Goal: Obtain resource: Download file/media

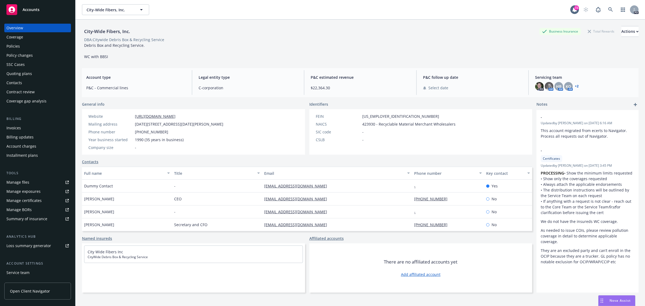
click at [37, 8] on span "Accounts" at bounding box center [31, 10] width 17 height 4
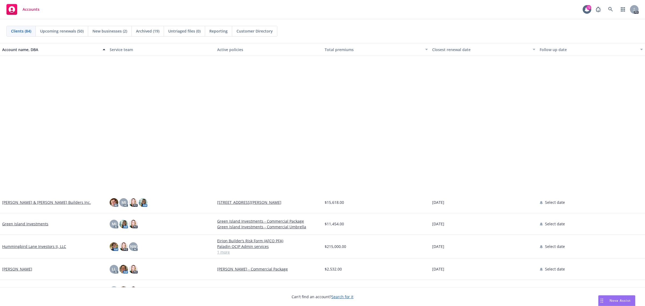
scroll to position [806, 0]
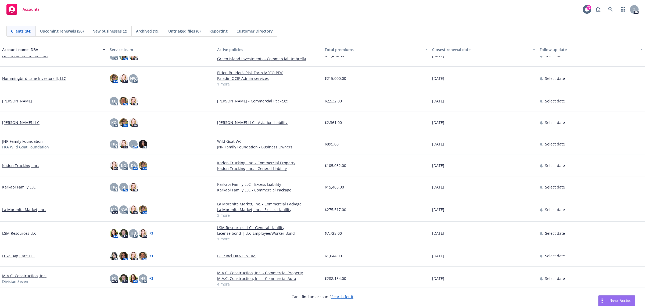
click at [6, 140] on link "JNR Family Foundation" at bounding box center [22, 141] width 41 height 6
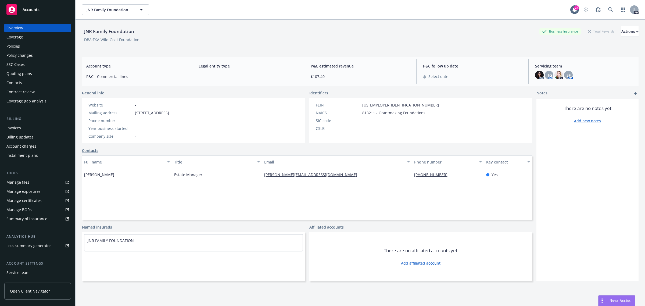
click at [15, 46] on div "Policies" at bounding box center [12, 46] width 13 height 9
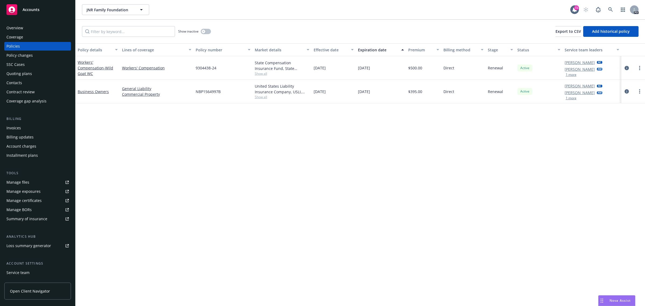
click at [265, 200] on div "Policy details Lines of coverage Policy number Market details Effective date Ex…" at bounding box center [360, 174] width 569 height 263
click at [81, 61] on link "Workers' Compensation - Wild Goat WC" at bounding box center [95, 68] width 35 height 16
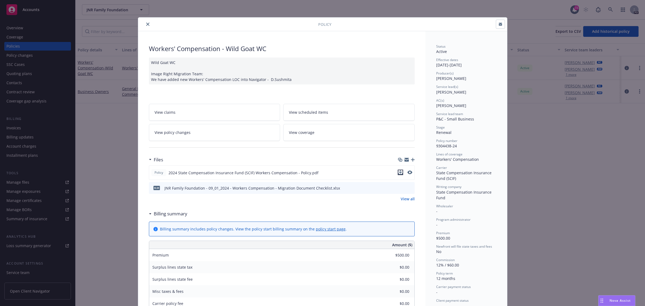
click at [398, 171] on icon "download file" at bounding box center [399, 171] width 3 height 3
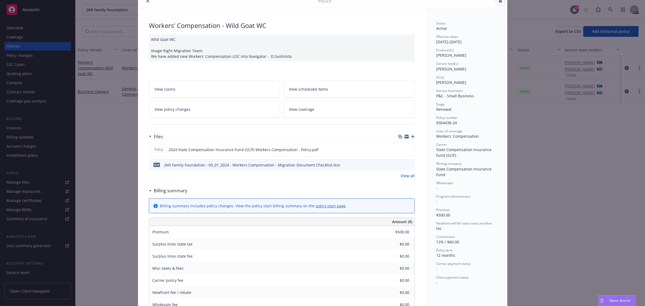
scroll to position [23, 0]
drag, startPoint x: 147, startPoint y: 1, endPoint x: 141, endPoint y: 1, distance: 5.7
click at [147, 1] on icon "close" at bounding box center [147, 1] width 3 height 3
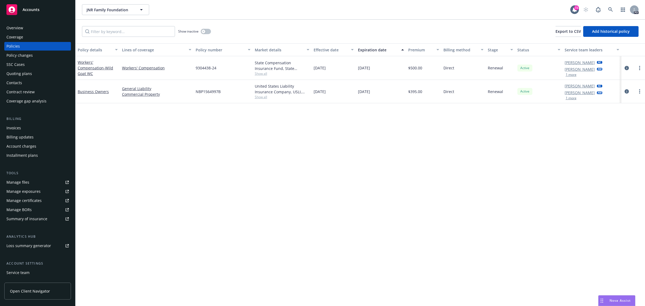
click at [25, 25] on div "Overview" at bounding box center [37, 28] width 62 height 9
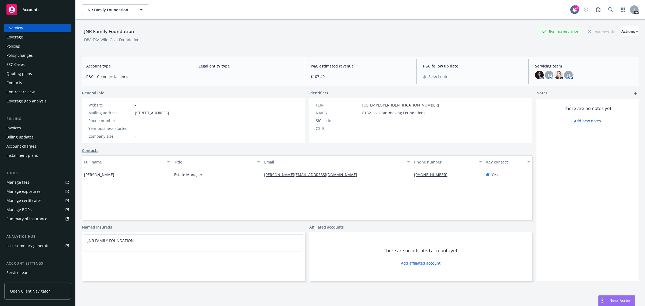
click at [14, 46] on div "Policies" at bounding box center [12, 46] width 13 height 9
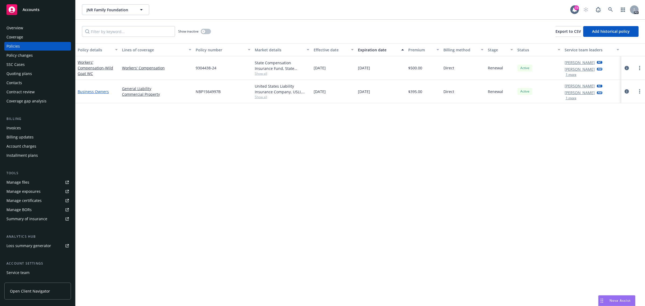
click at [89, 91] on link "Business Owners" at bounding box center [93, 91] width 31 height 5
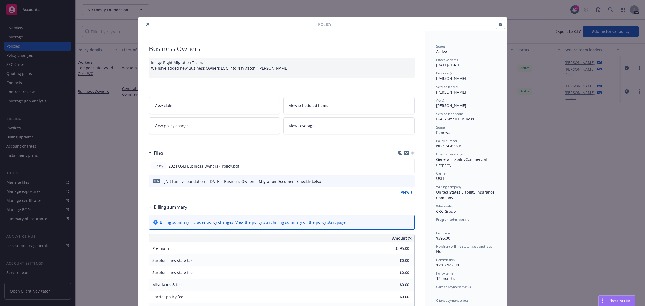
click at [296, 103] on span "View scheduled items" at bounding box center [308, 106] width 39 height 6
